Goal: Task Accomplishment & Management: Complete application form

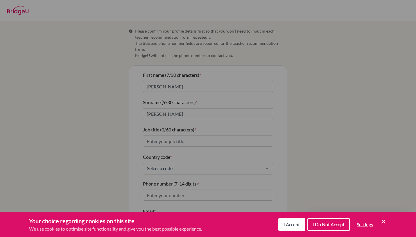
click at [290, 221] on span "I Accept" at bounding box center [292, 224] width 16 height 6
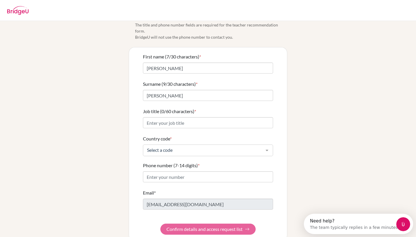
scroll to position [23, 0]
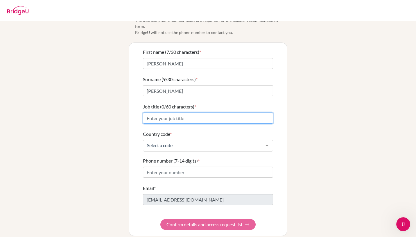
click at [215, 112] on input "Job title (0/60 characters) *" at bounding box center [208, 117] width 130 height 11
click at [145, 114] on input "English Language Arts Teacher & Speech and Debate Coach" at bounding box center [208, 117] width 130 height 11
click at [171, 112] on input "AP English Language Arts Teacher & Speech and Debate Coach" at bounding box center [208, 117] width 130 height 11
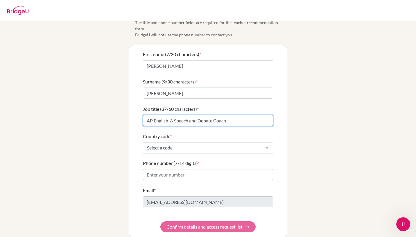
scroll to position [21, 0]
click at [147, 114] on input "English Language Arts Teacher & Speech and Debate Coach" at bounding box center [208, 119] width 130 height 11
type input "AP English Language Teacher & Speech and Debate Coach"
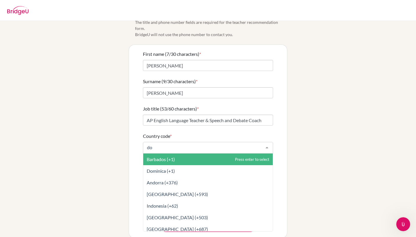
type input "dom"
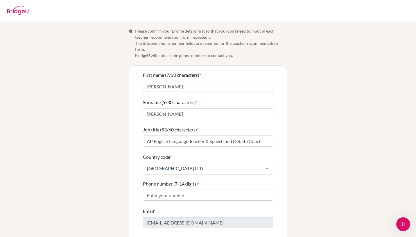
scroll to position [23, 0]
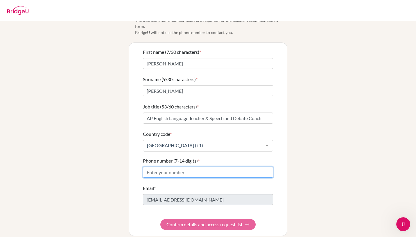
click at [190, 168] on input "Phone number (7-14 digits) *" at bounding box center [208, 171] width 130 height 11
type input "8299109325"
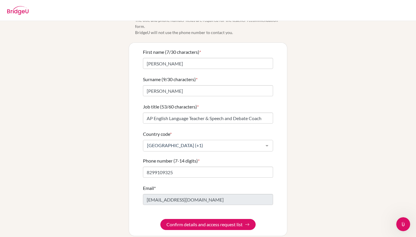
click at [244, 203] on form "First name (7/30 characters) * [PERSON_NAME] (9/30 characters) * [PERSON_NAME] …" at bounding box center [208, 139] width 130 height 181
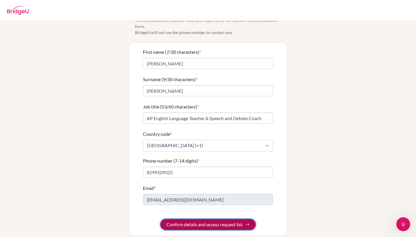
click at [216, 219] on button "Confirm details and access request list" at bounding box center [207, 224] width 95 height 11
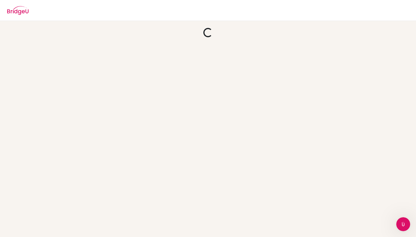
scroll to position [0, 0]
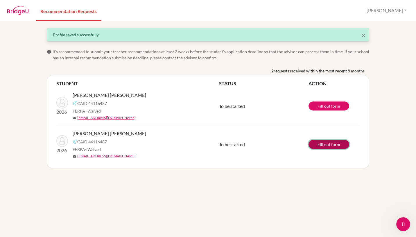
click at [332, 144] on link "Fill out form" at bounding box center [329, 144] width 41 height 9
